Goal: Check status: Check status

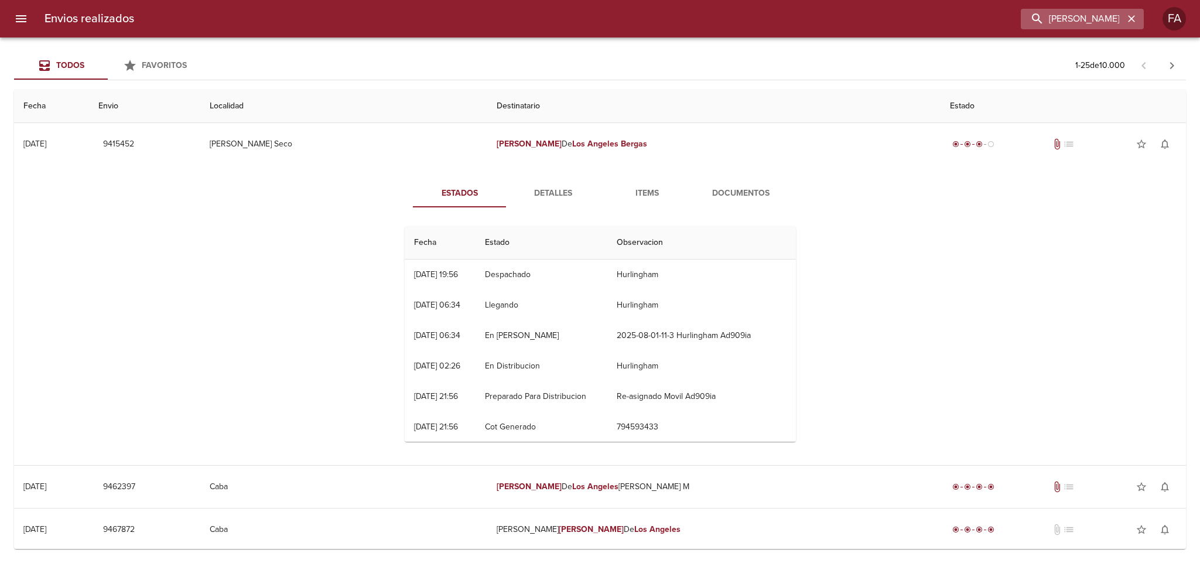
click at [1133, 22] on icon "button" at bounding box center [1132, 19] width 12 height 12
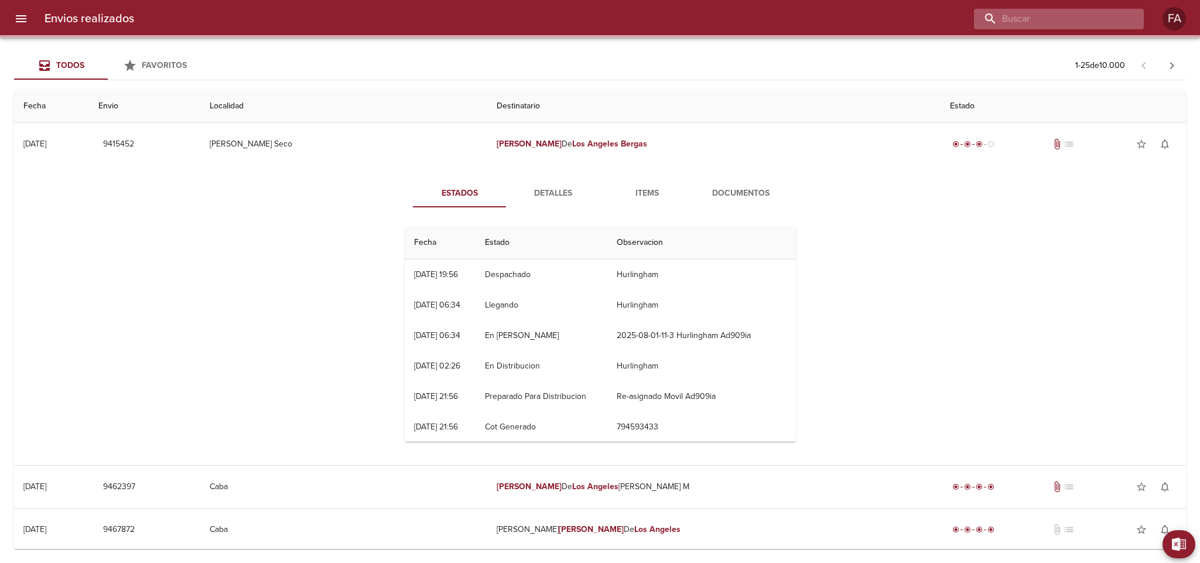
click at [1116, 25] on input "buscar" at bounding box center [1049, 19] width 150 height 20
paste input "[PERSON_NAME]"
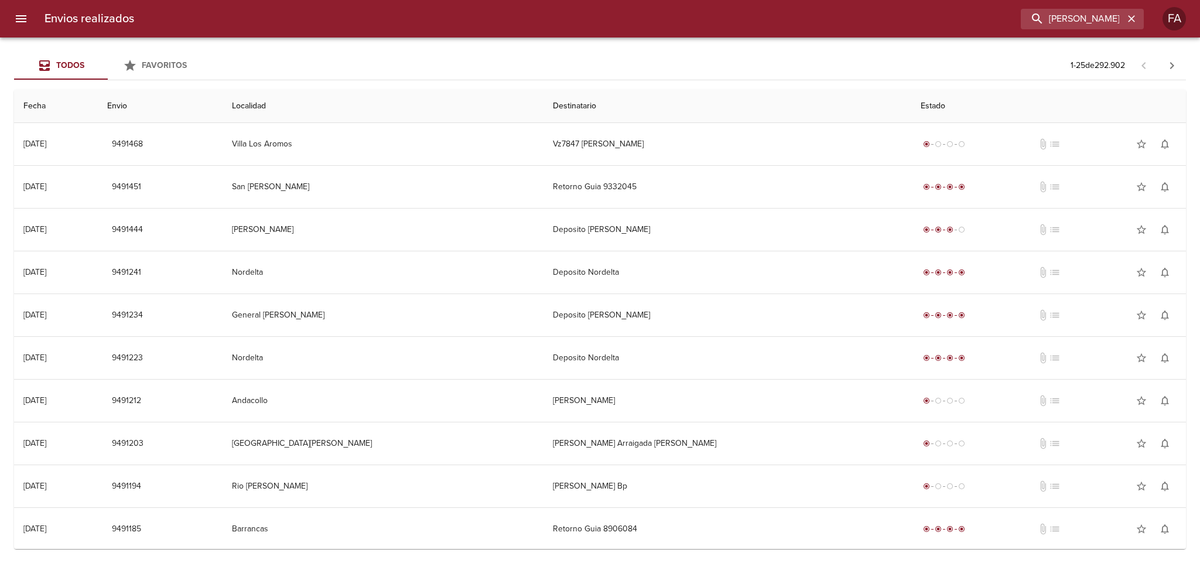
click at [736, 57] on div "Todos Favoritos 1 - 25 de 292.902" at bounding box center [600, 66] width 1172 height 28
click at [1109, 22] on input "[PERSON_NAME]" at bounding box center [1049, 19] width 150 height 20
type input "[PERSON_NAME]"
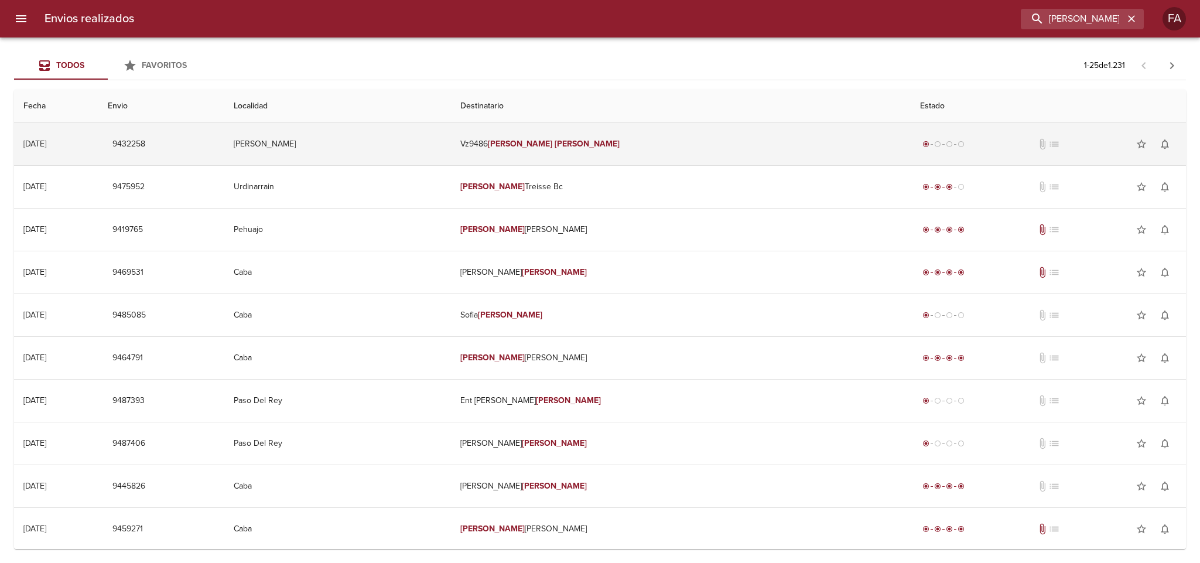
click at [740, 145] on td "Vz9486 [PERSON_NAME]" at bounding box center [681, 144] width 460 height 42
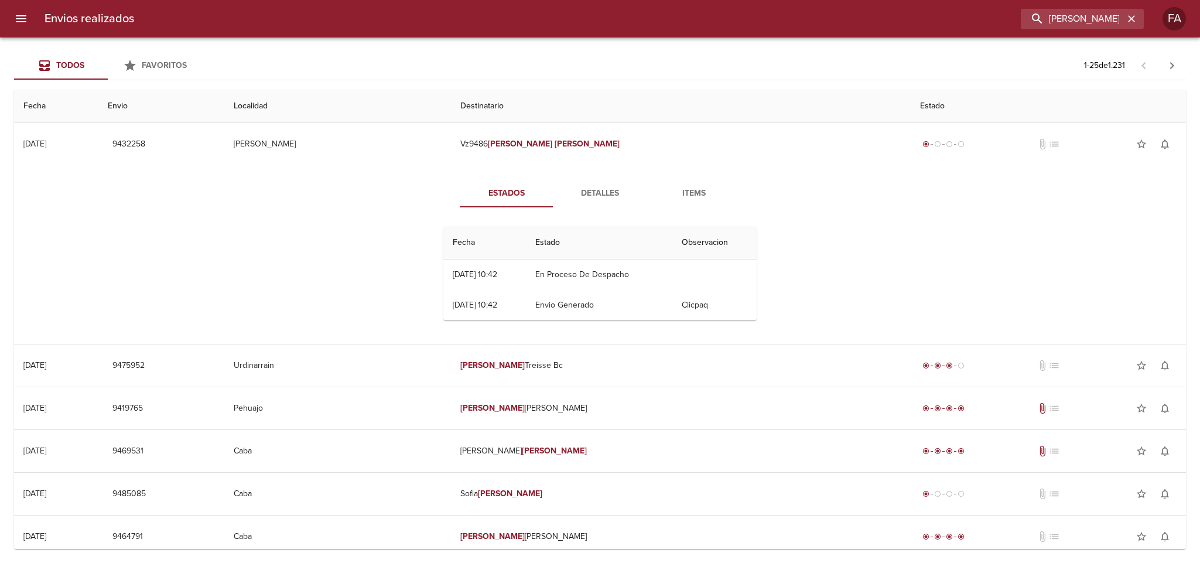
click at [367, 223] on div "Estados Detalles Items Fecha Estado Observacion 28/07 [DATE] 10:42 En Proceso D…" at bounding box center [599, 254] width 1153 height 179
click at [601, 186] on span "Detalles" at bounding box center [600, 193] width 80 height 15
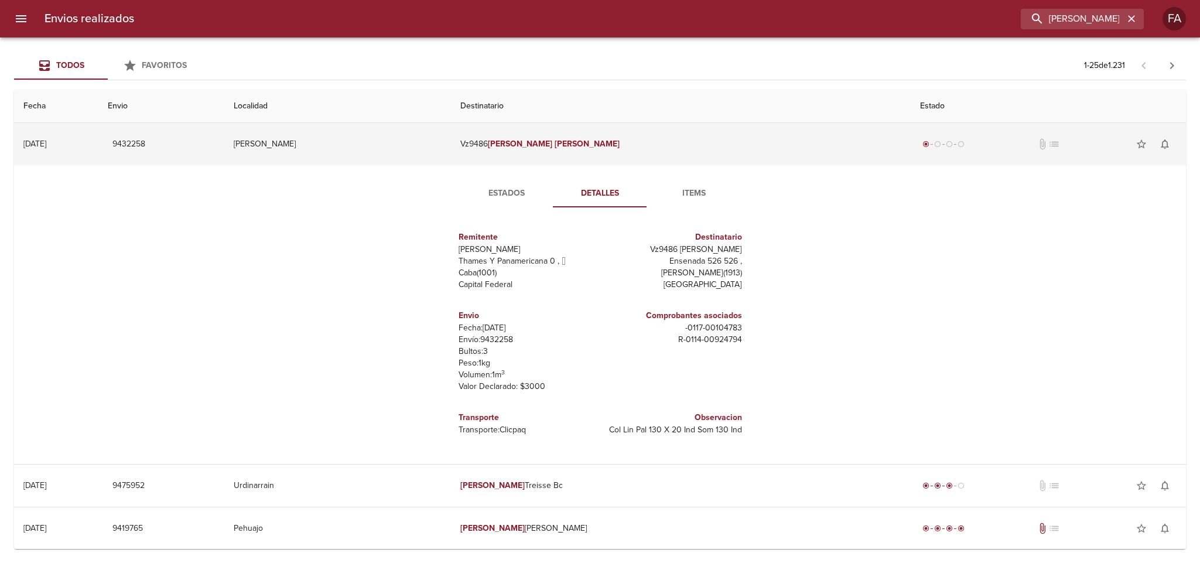
click at [145, 143] on span "9432258" at bounding box center [128, 144] width 33 height 15
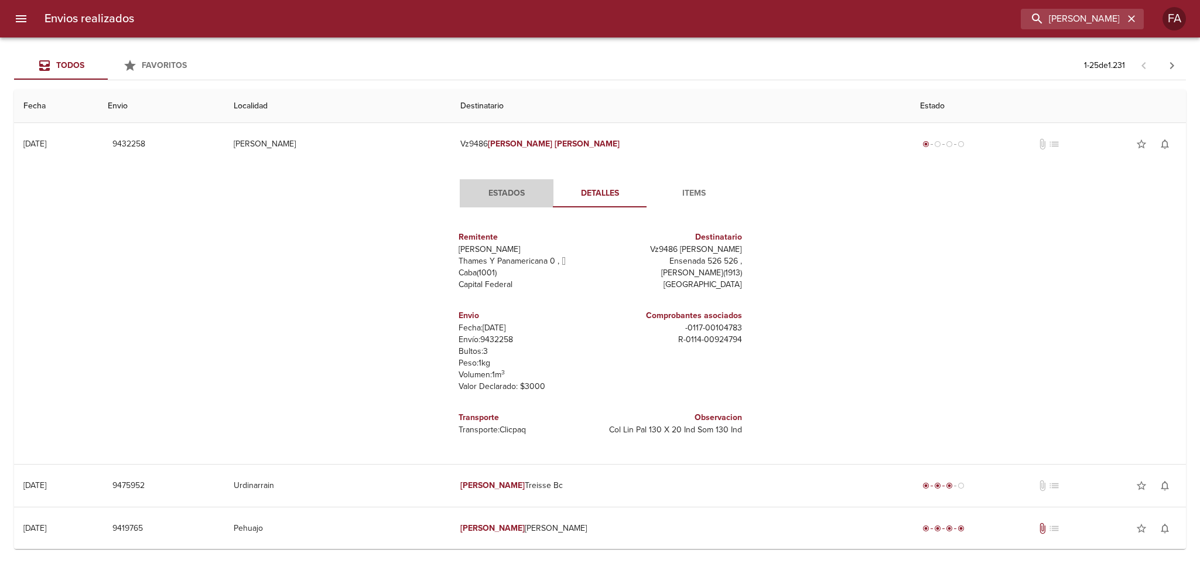
click at [502, 195] on span "Estados" at bounding box center [507, 193] width 80 height 15
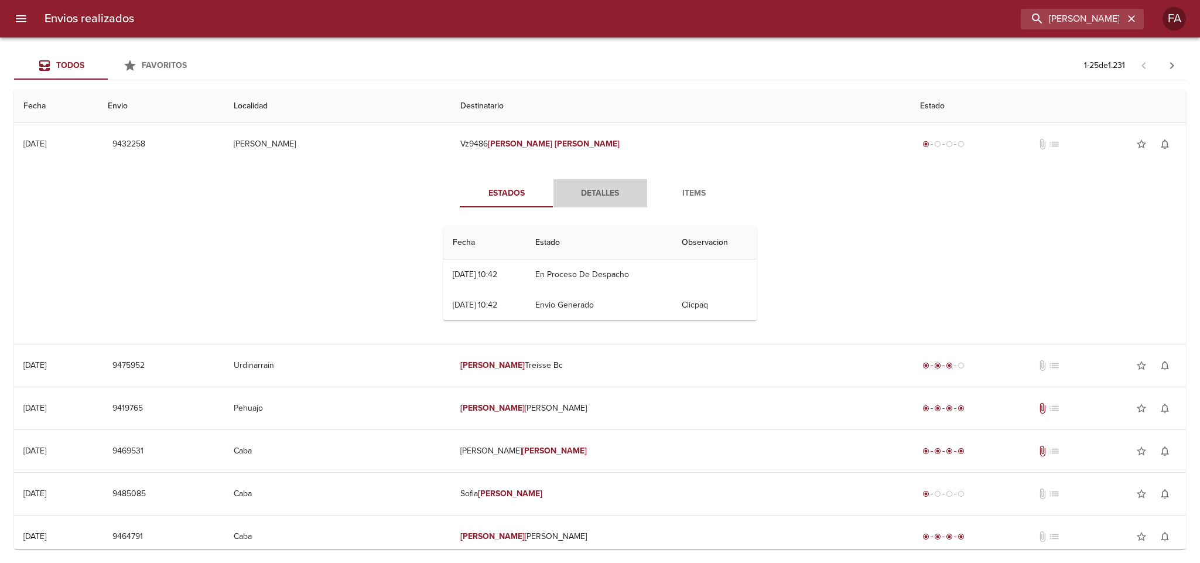
click at [592, 197] on span "Detalles" at bounding box center [600, 193] width 80 height 15
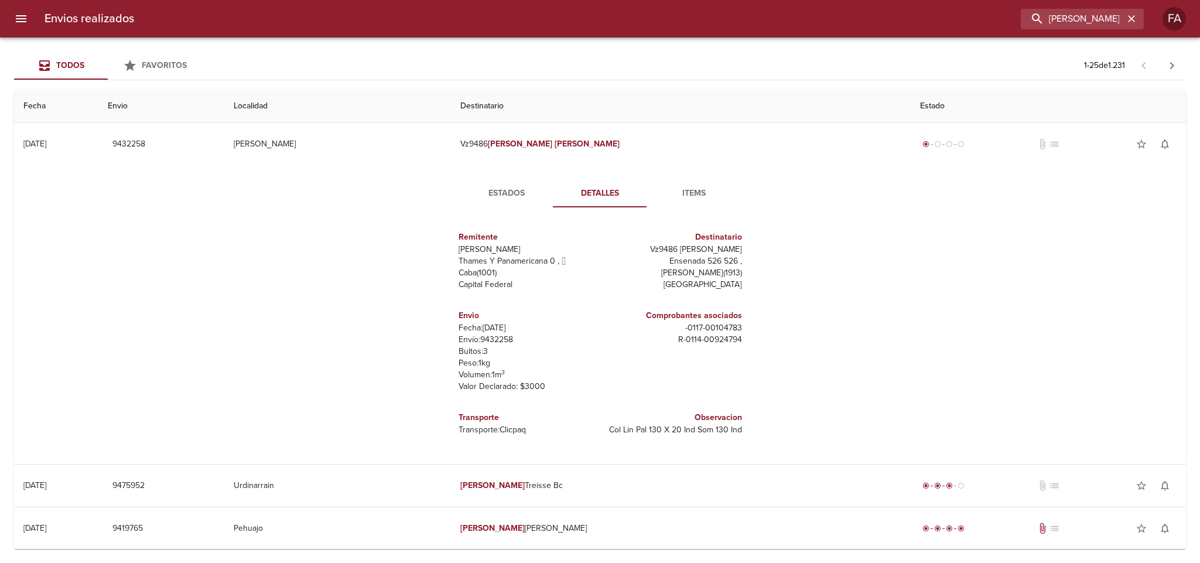
click at [500, 190] on span "Estados" at bounding box center [507, 193] width 80 height 15
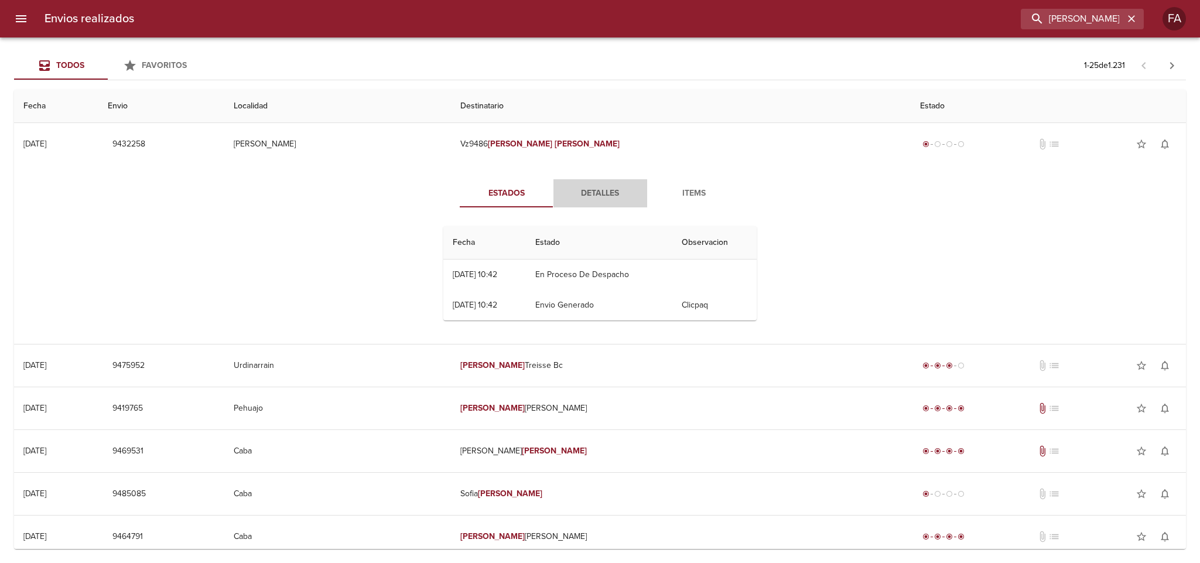
click at [565, 192] on span "Detalles" at bounding box center [600, 193] width 80 height 15
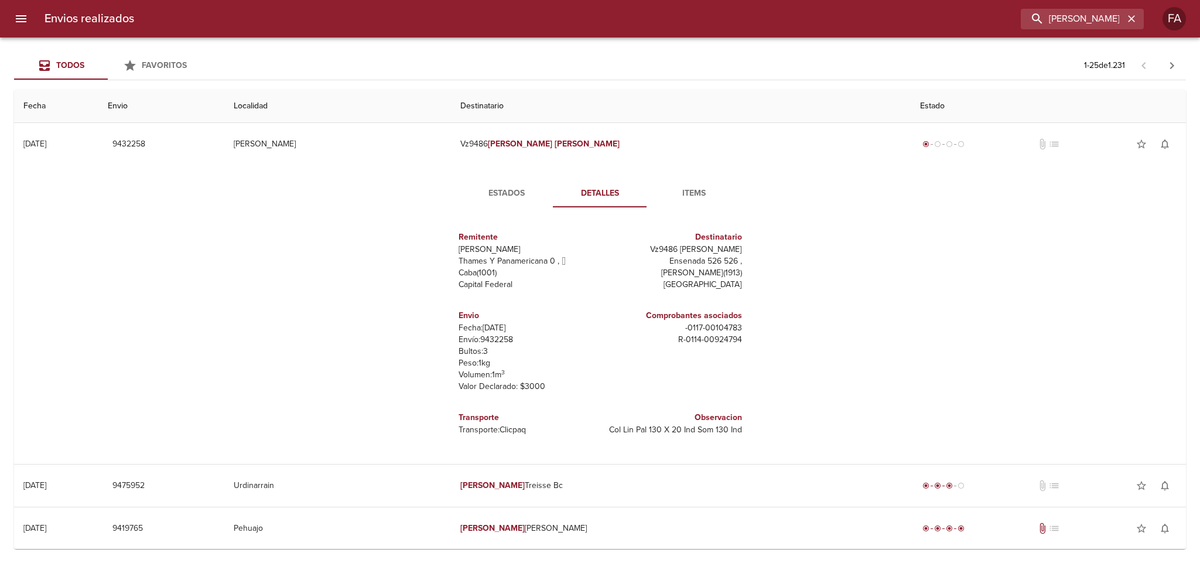
click at [489, 348] on p "Bultos: 3" at bounding box center [527, 352] width 137 height 12
click at [489, 347] on p "Bultos: 3" at bounding box center [527, 352] width 137 height 12
click at [490, 344] on p "Envío: 9432258" at bounding box center [527, 340] width 137 height 12
click at [492, 341] on p "Envío: 9432258" at bounding box center [527, 340] width 137 height 12
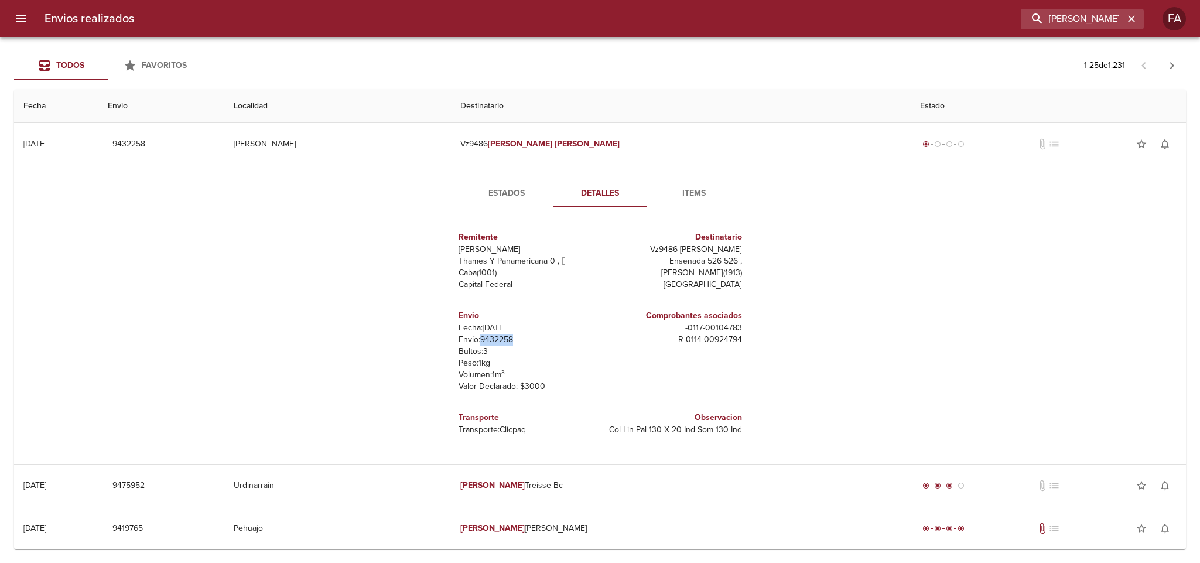
click at [493, 341] on p "Envío: 9432258" at bounding box center [527, 340] width 137 height 12
click at [580, 341] on p "Envío: 9432258" at bounding box center [527, 340] width 137 height 12
click at [494, 333] on p "Fecha: [DATE]" at bounding box center [527, 328] width 137 height 12
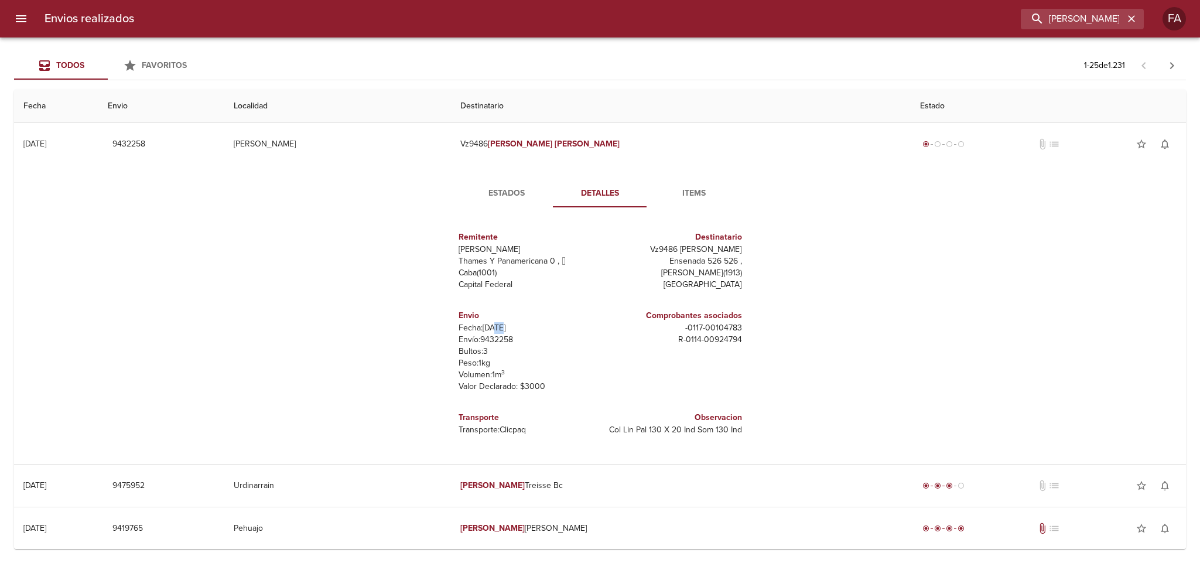
click at [494, 333] on p "Fecha: [DATE]" at bounding box center [527, 328] width 137 height 12
click at [494, 339] on p "Envío: 9432258" at bounding box center [527, 340] width 137 height 12
drag, startPoint x: 494, startPoint y: 339, endPoint x: 497, endPoint y: 326, distance: 13.9
click at [494, 340] on p "Envío: 9432258" at bounding box center [527, 340] width 137 height 12
copy p "9432258"
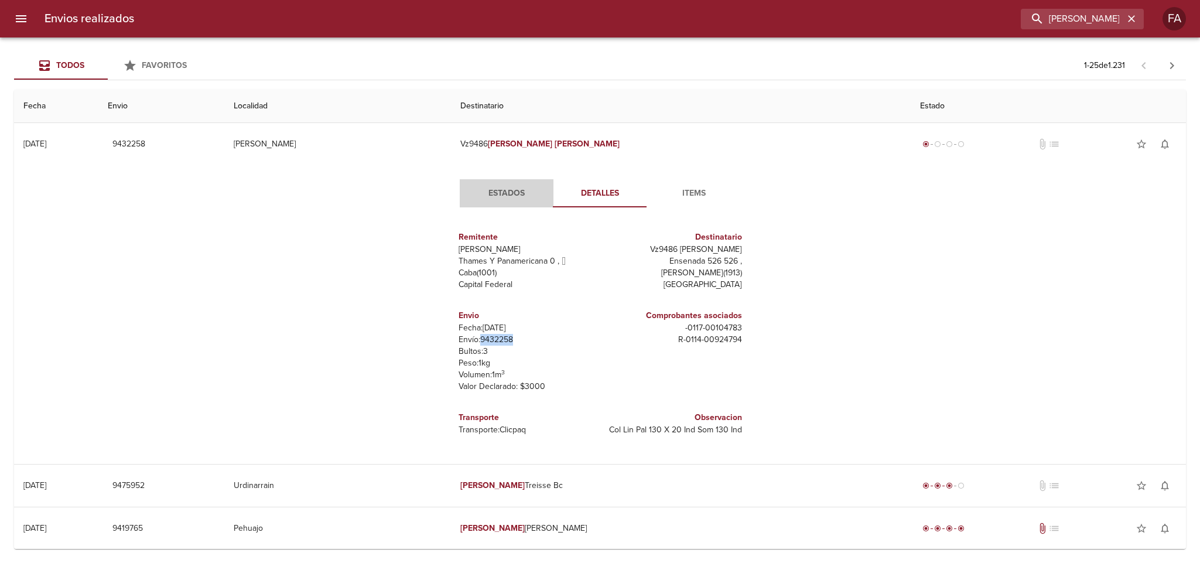
drag, startPoint x: 497, startPoint y: 190, endPoint x: 460, endPoint y: 199, distance: 37.8
click at [498, 191] on span "Estados" at bounding box center [507, 193] width 80 height 15
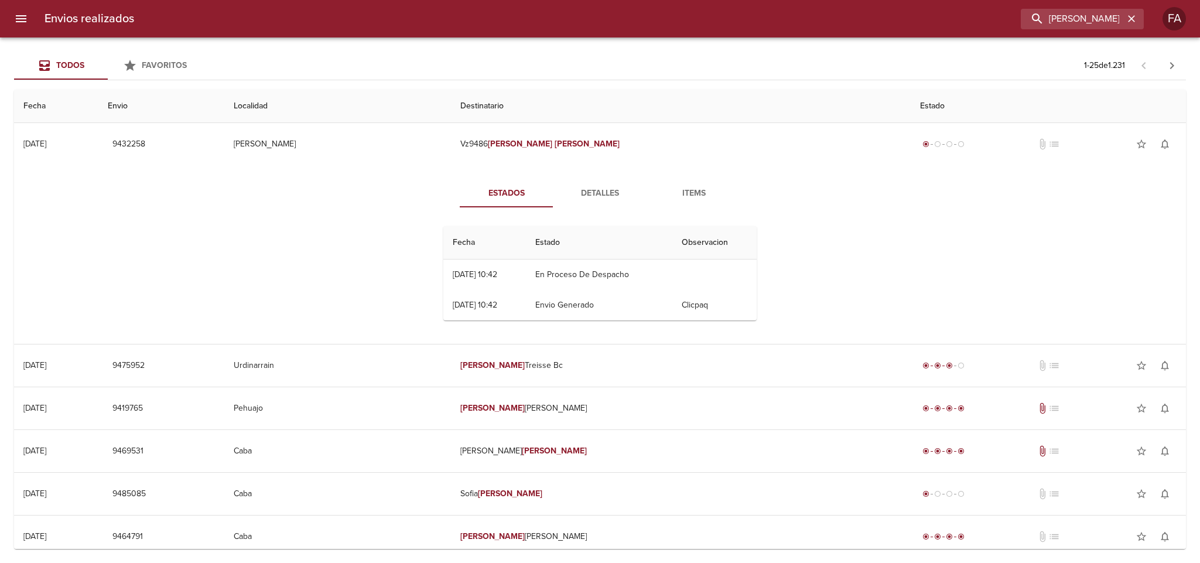
click at [604, 173] on div "Estados Detalles Items Fecha Estado Observacion 28/07 [DATE] 10:42 En Proceso D…" at bounding box center [599, 254] width 1153 height 179
click at [596, 193] on span "Detalles" at bounding box center [600, 193] width 80 height 15
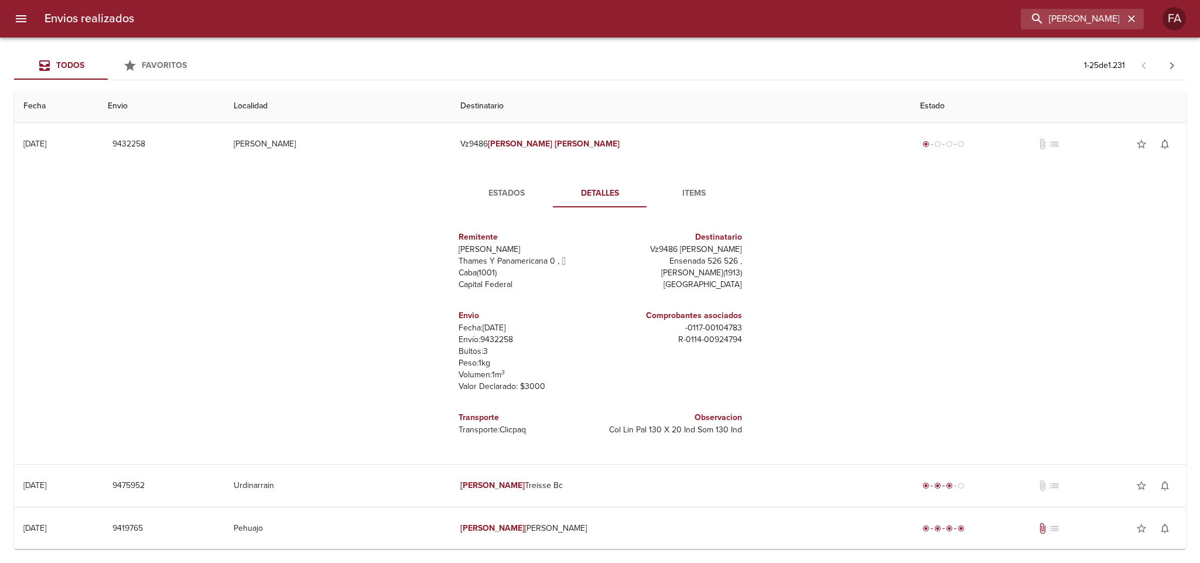
click at [494, 338] on p "Envío: 9432258" at bounding box center [527, 340] width 137 height 12
copy p "9432258"
drag, startPoint x: 666, startPoint y: 339, endPoint x: 749, endPoint y: 341, distance: 82.6
click at [749, 341] on div "Remitente Wamaro [PERSON_NAME] Y Panamericana 0 ,   Caba ( 1001 ) Capital Feder…" at bounding box center [600, 333] width 323 height 233
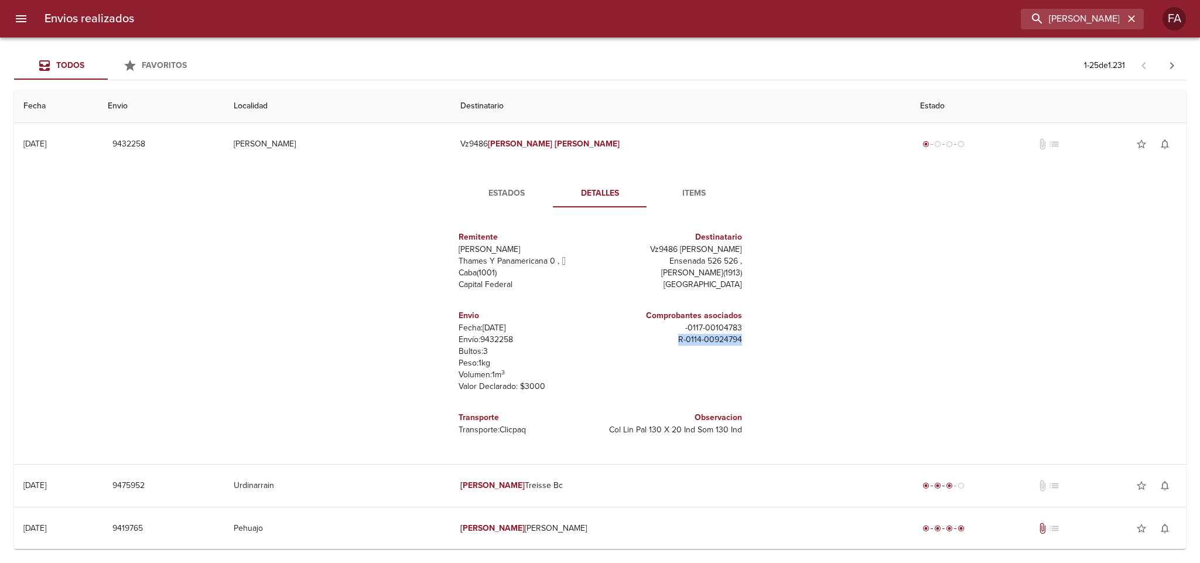
copy p "R - 0114 - 00924794"
drag, startPoint x: 661, startPoint y: 251, endPoint x: 752, endPoint y: 257, distance: 91.5
click at [752, 257] on div "Remitente Wamaro [PERSON_NAME] Y Panamericana 0 ,   Caba ( 1001 ) Capital Feder…" at bounding box center [600, 333] width 323 height 233
copy div "Vz9486 [PERSON_NAME] Ensenada 526 526 ,"
click at [742, 338] on div "Remitente Wamaro [PERSON_NAME] Y Panamericana 0 ,   Caba ( 1001 ) Capital Feder…" at bounding box center [600, 333] width 323 height 233
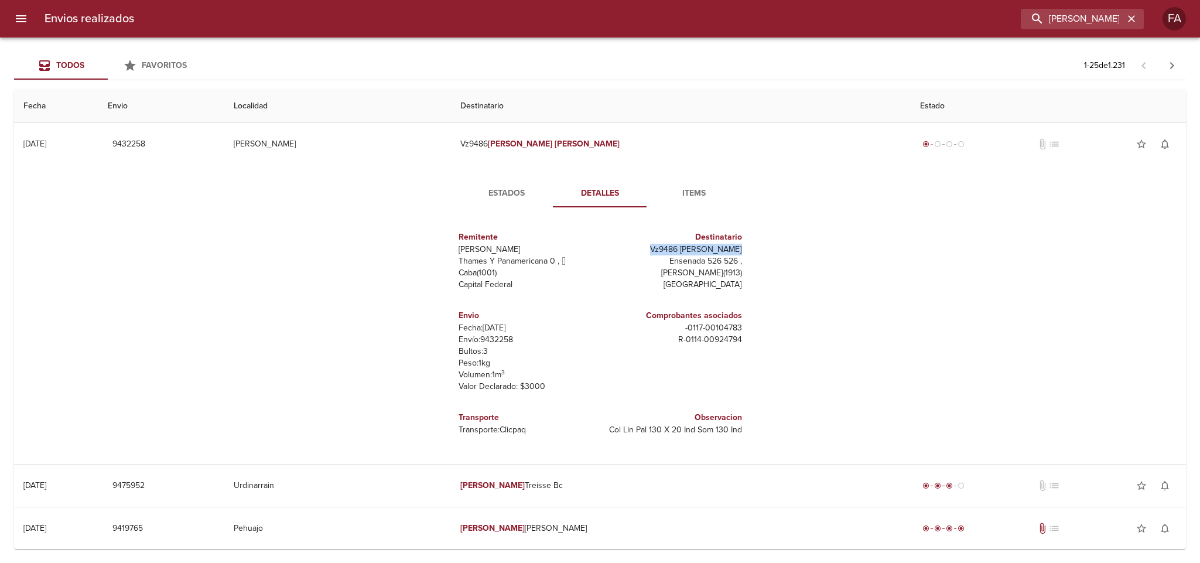
drag, startPoint x: 654, startPoint y: 250, endPoint x: 747, endPoint y: 250, distance: 93.1
click at [747, 250] on div "Remitente Wamaro [PERSON_NAME] Y Panamericana 0 ,   Caba ( 1001 ) Capital Feder…" at bounding box center [600, 333] width 323 height 233
copy p "Vz9486 [PERSON_NAME]"
click at [496, 190] on span "Estados" at bounding box center [507, 193] width 80 height 15
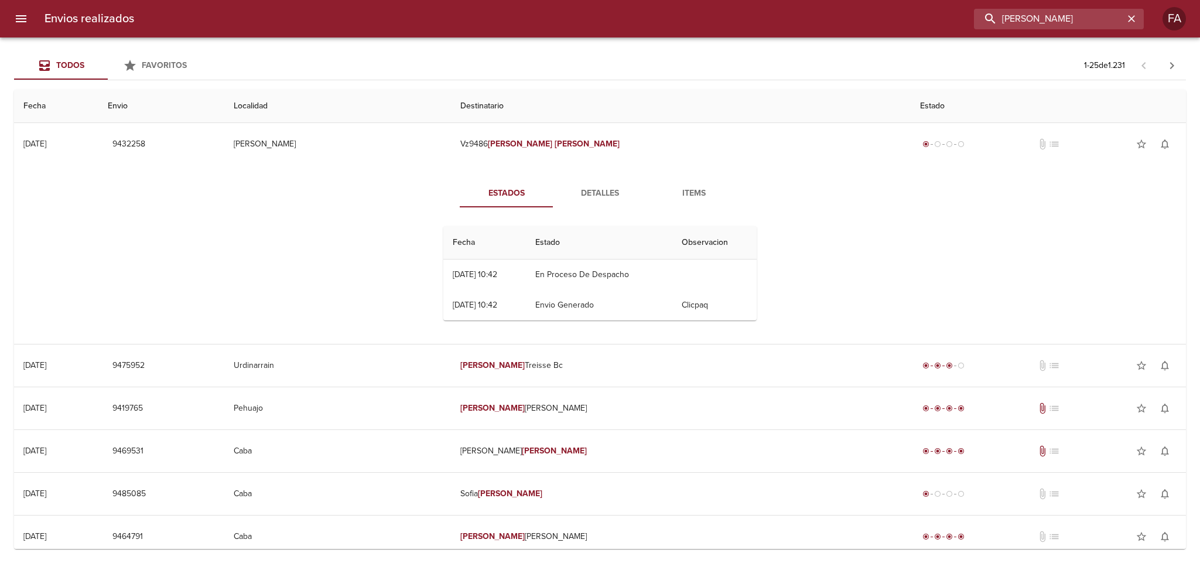
drag, startPoint x: 1114, startPoint y: 18, endPoint x: 665, endPoint y: 61, distance: 451.3
click at [668, 0] on div "Envios realizados [PERSON_NAME] FA Todos Favoritos 1 - 25 de 1.231 Fecha Envio …" at bounding box center [600, 0] width 1200 height 0
paste input "[PERSON_NAME] [PERSON_NAME]"
type input "[PERSON_NAME] [PERSON_NAME]"
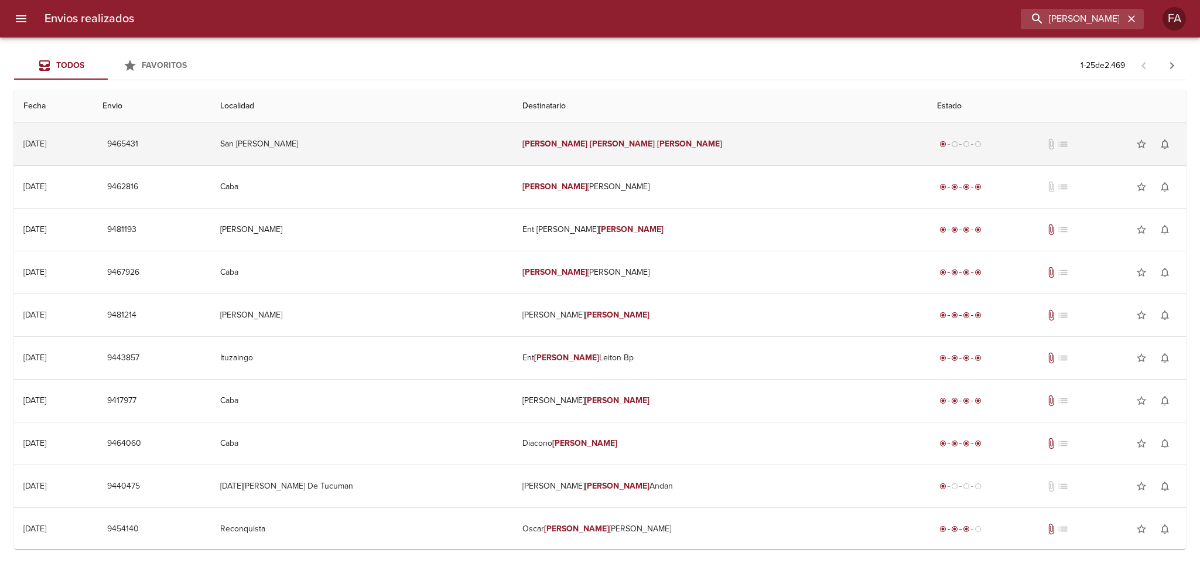
click at [420, 146] on td "San [PERSON_NAME]" at bounding box center [362, 144] width 302 height 42
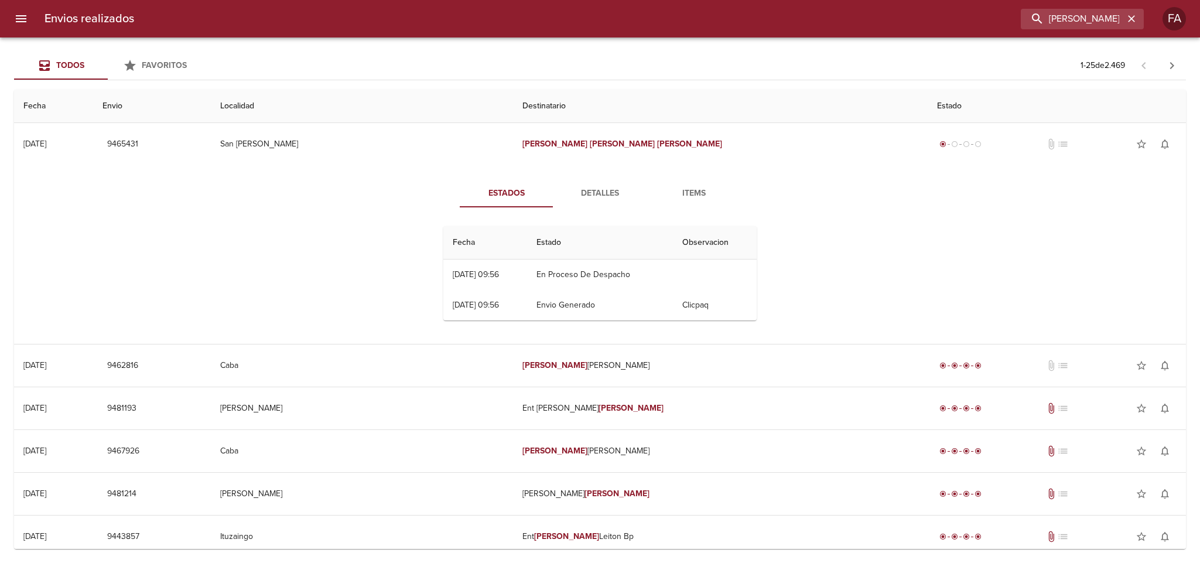
click at [469, 73] on div "Todos Favoritos 1 - 25 de 2.469" at bounding box center [600, 66] width 1172 height 28
click at [573, 196] on span "Detalles" at bounding box center [600, 193] width 80 height 15
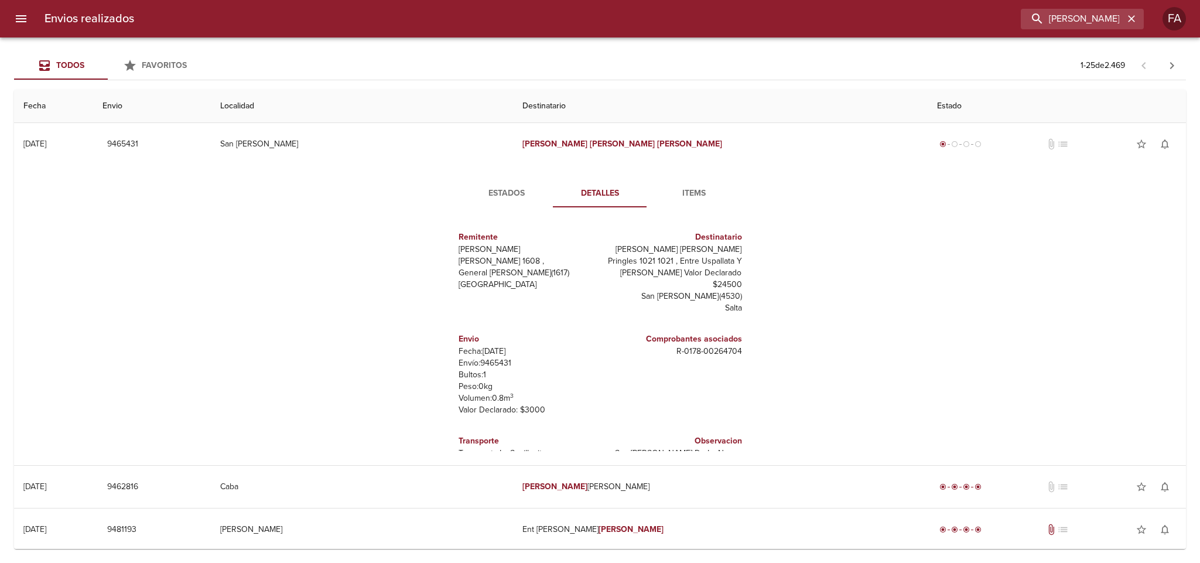
click at [574, 195] on span "Detalles" at bounding box center [600, 193] width 80 height 15
click at [529, 195] on span "Estados" at bounding box center [507, 193] width 80 height 15
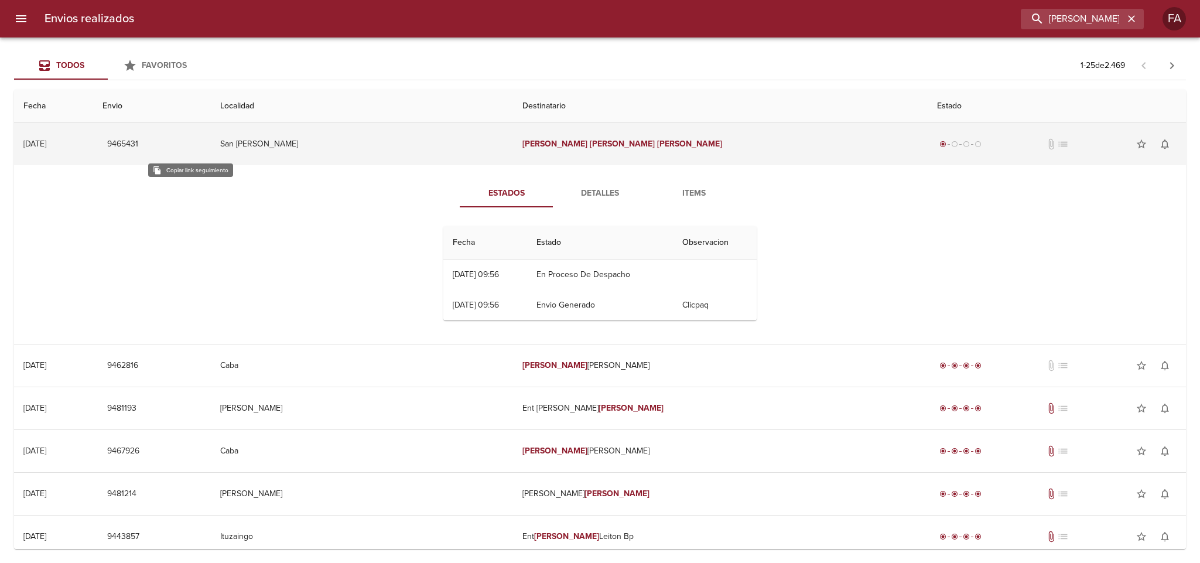
click at [138, 139] on span "9465431" at bounding box center [122, 144] width 31 height 15
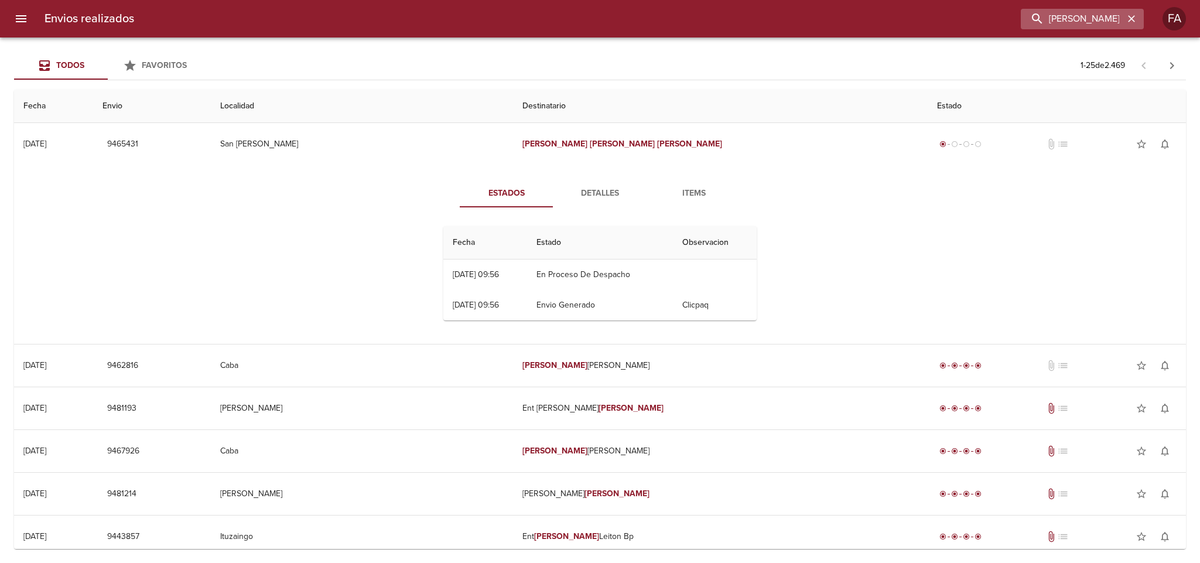
click at [1141, 18] on div "[PERSON_NAME] [PERSON_NAME]" at bounding box center [1082, 19] width 123 height 20
click at [1133, 18] on icon "button" at bounding box center [1131, 18] width 7 height 7
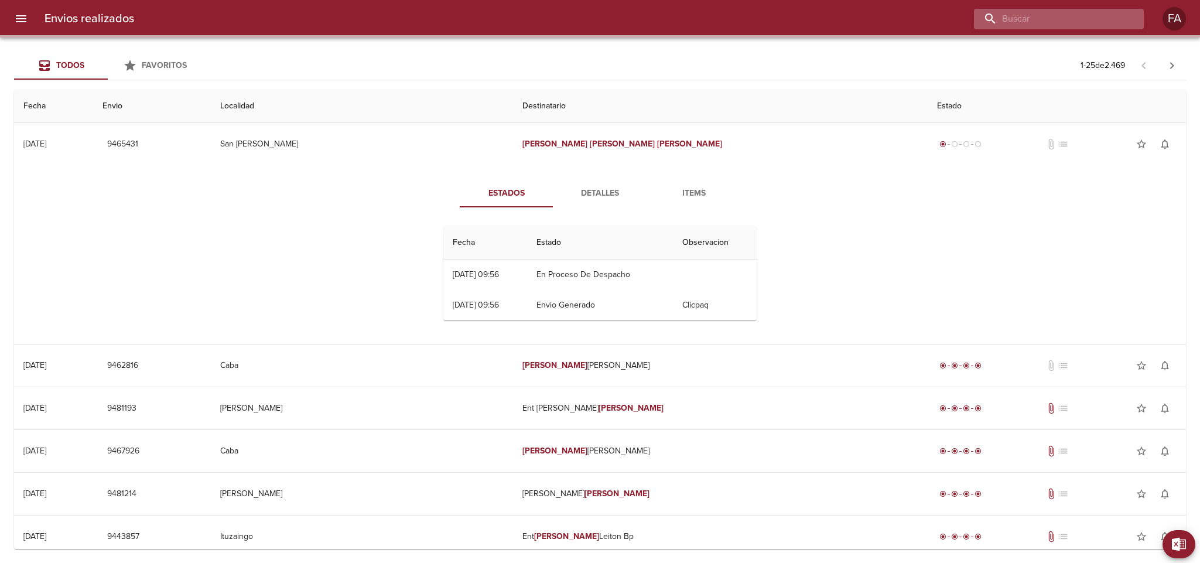
click at [1086, 19] on input "buscar" at bounding box center [1049, 19] width 150 height 20
paste input "[PERSON_NAME]"
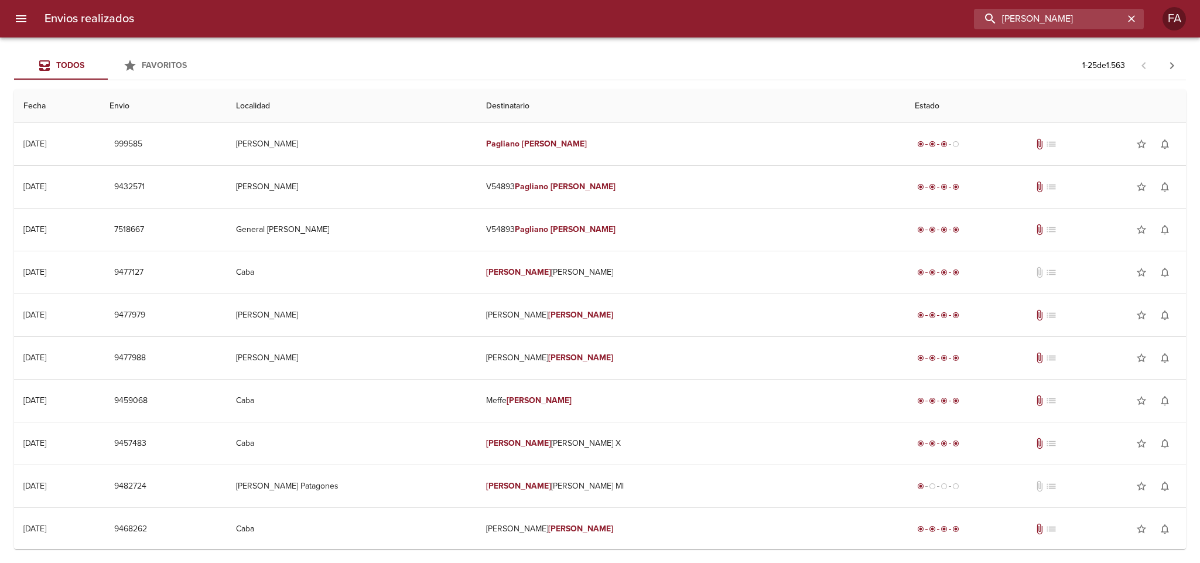
drag, startPoint x: 1083, startPoint y: 18, endPoint x: 770, endPoint y: 58, distance: 315.8
click at [770, 0] on div "Envios realizados [PERSON_NAME] FA Todos Favoritos 1 - 25 de 1.563 Fecha Envio …" at bounding box center [600, 0] width 1200 height 0
paste input "[PERSON_NAME] BP"
type input "[PERSON_NAME] BP"
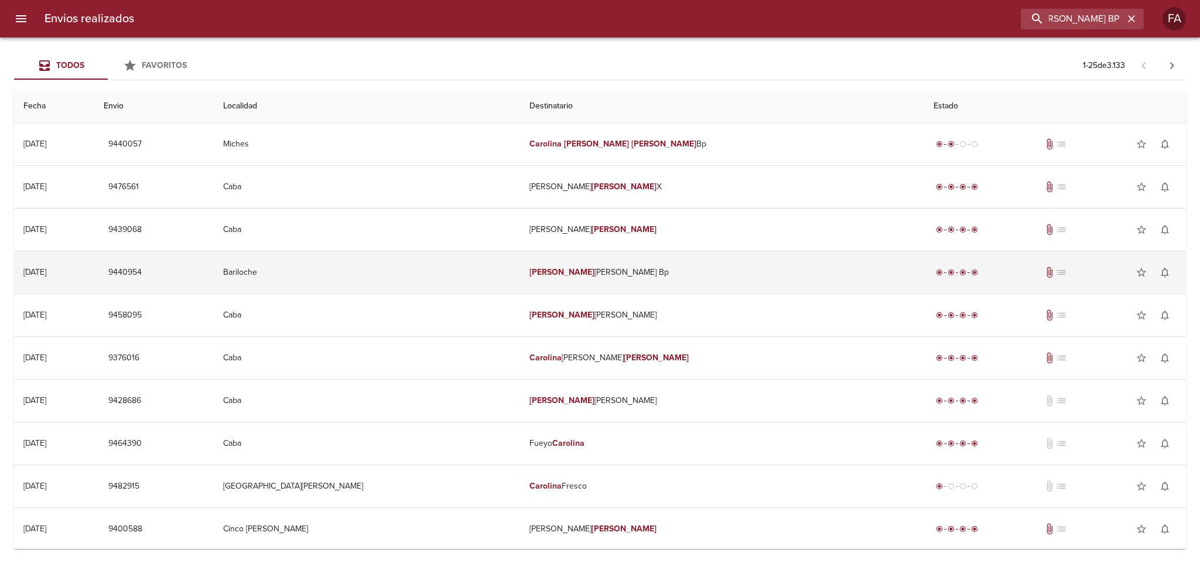
scroll to position [0, 0]
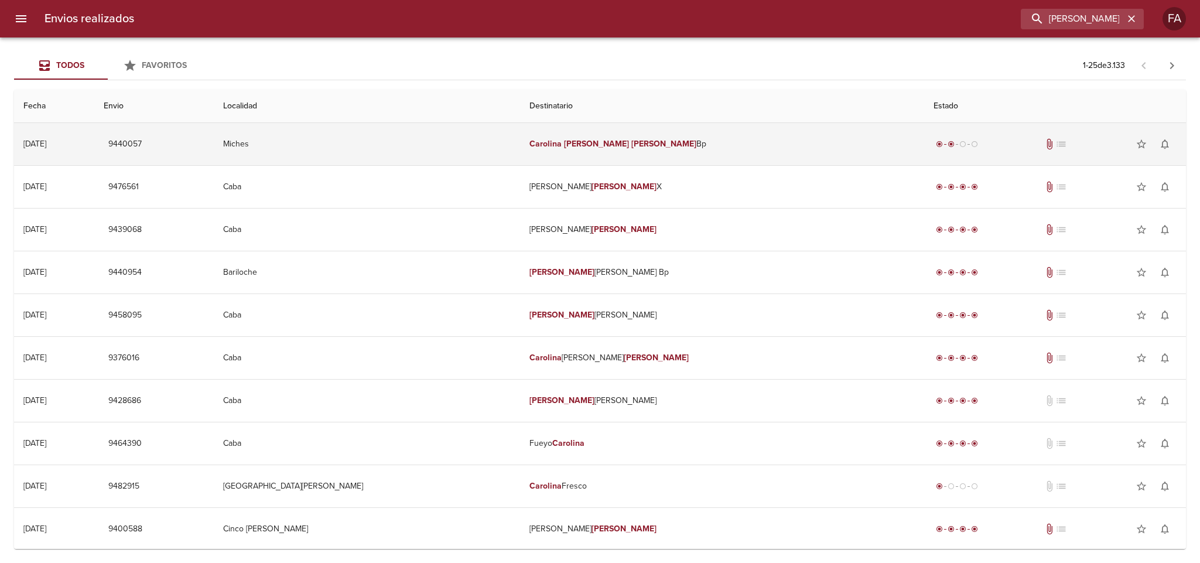
click at [412, 158] on td "Miches" at bounding box center [367, 144] width 306 height 42
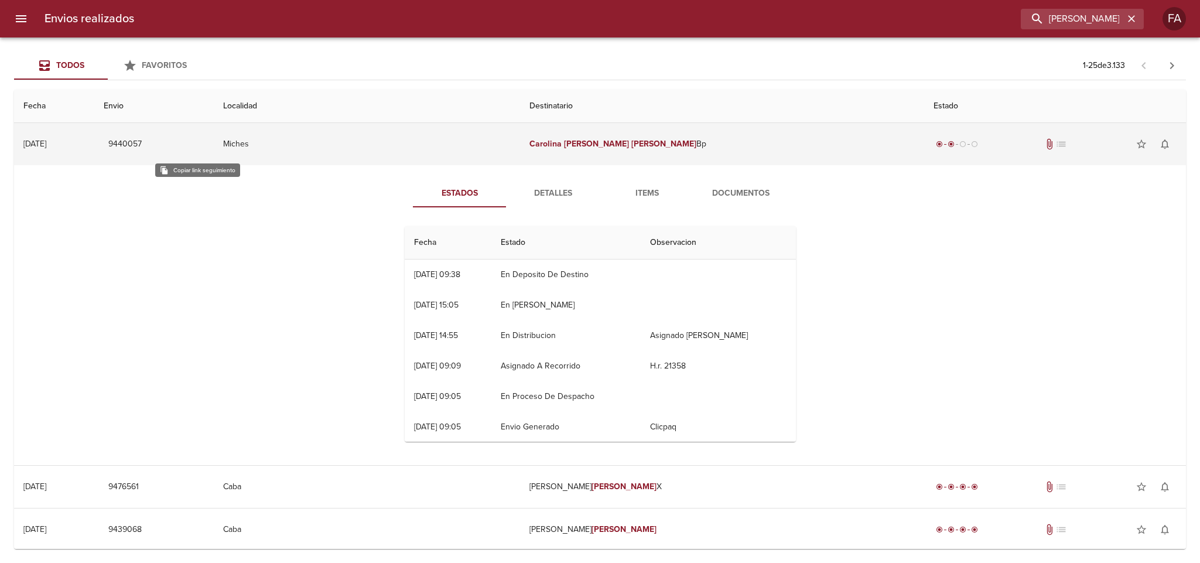
click at [142, 141] on span "9440057" at bounding box center [124, 144] width 33 height 15
